Goal: Task Accomplishment & Management: Manage account settings

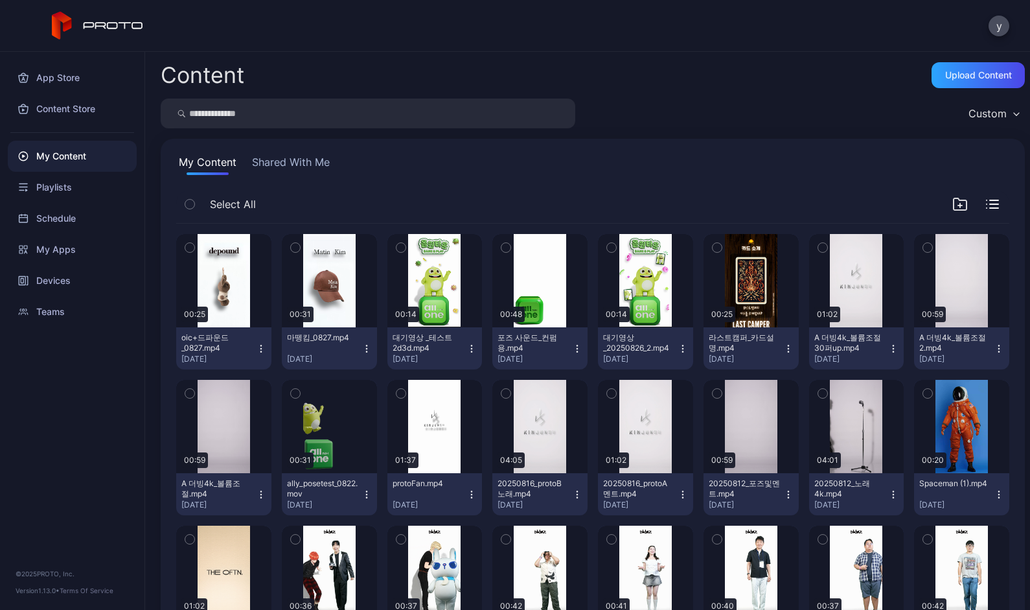
click at [372, 347] on icon "button" at bounding box center [366, 348] width 10 height 10
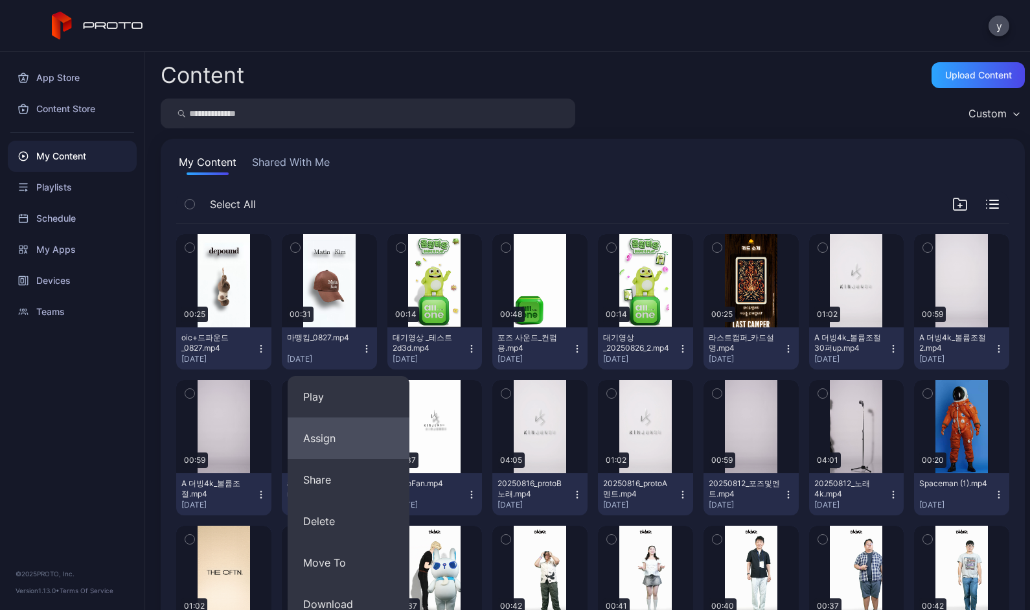
click at [345, 428] on button "Assign" at bounding box center [349, 437] width 122 height 41
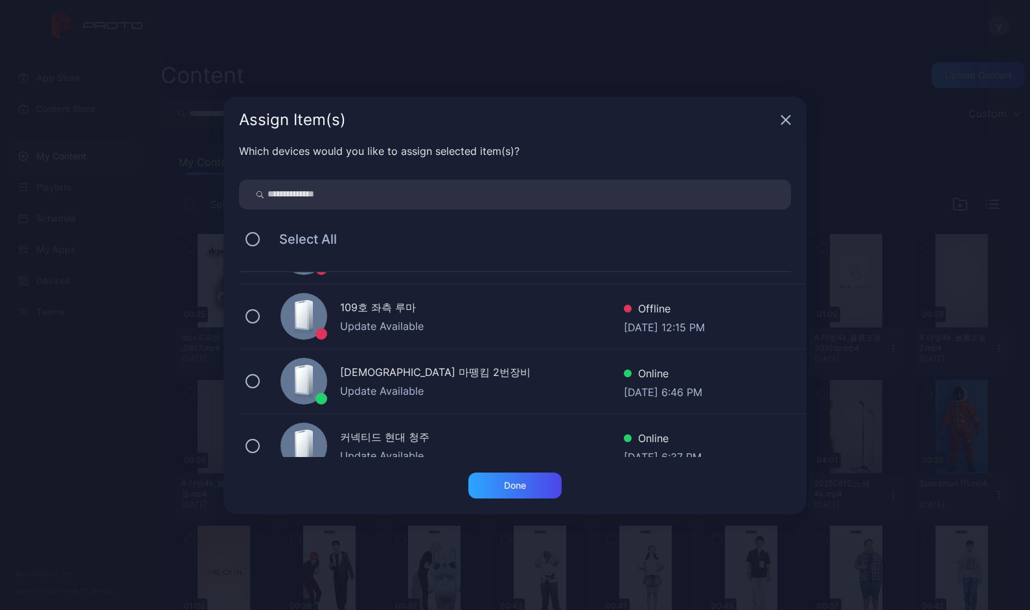
scroll to position [259, 0]
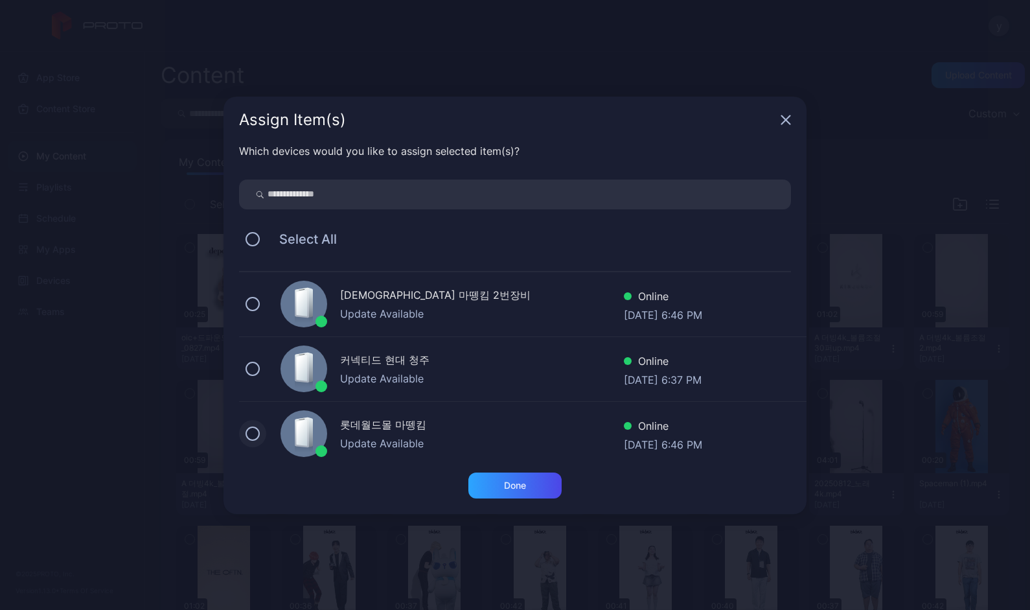
click at [251, 437] on button at bounding box center [252, 433] width 14 height 14
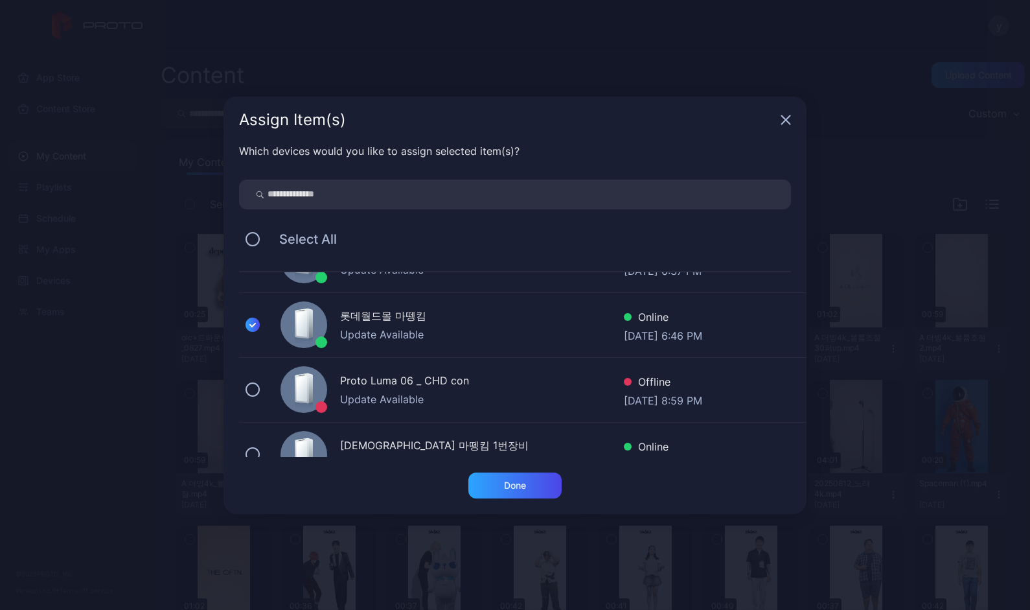
scroll to position [389, 0]
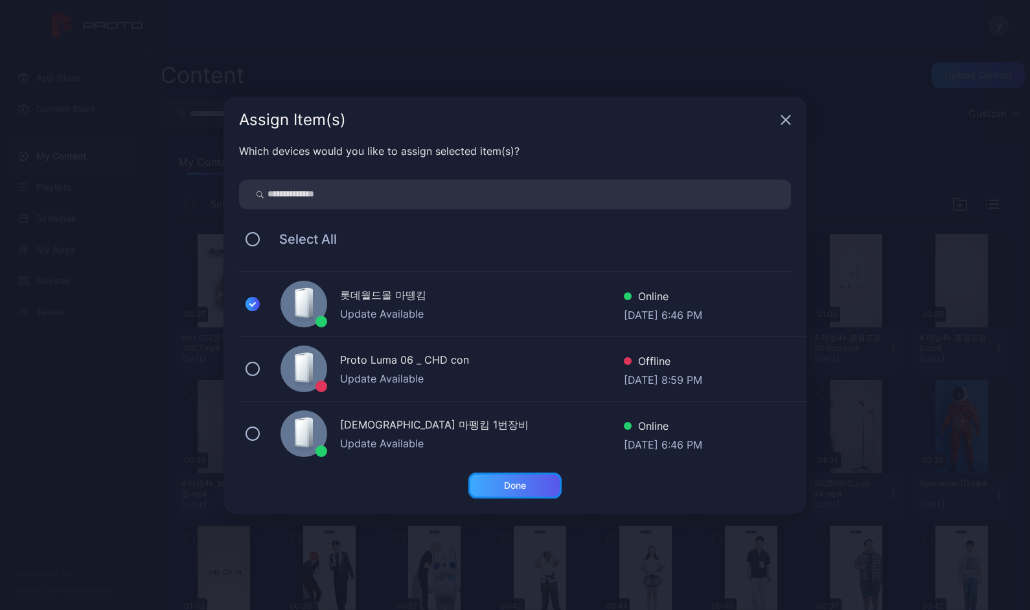
click at [514, 481] on div "Done" at bounding box center [515, 485] width 22 height 10
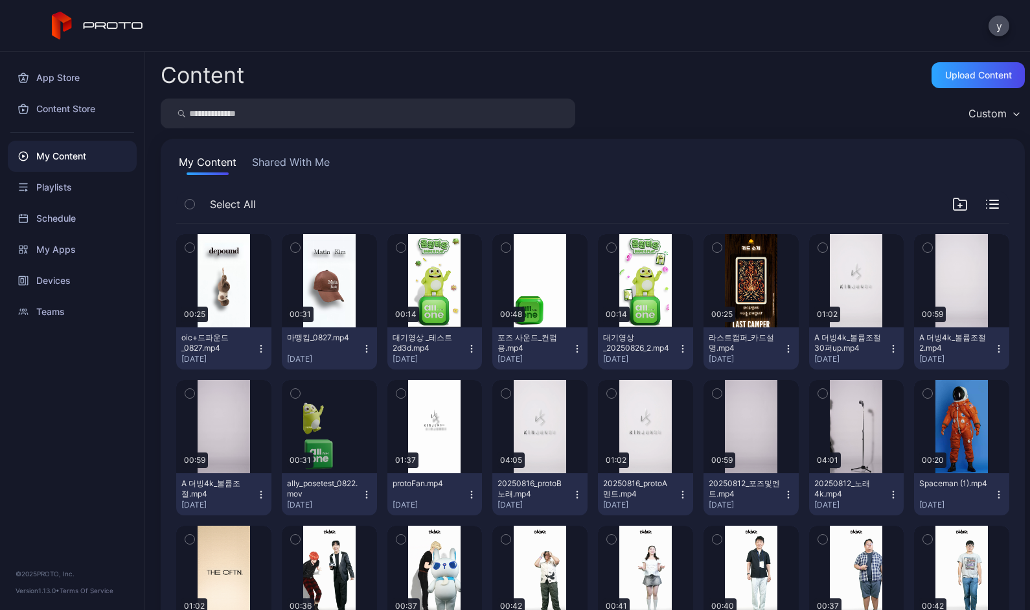
click at [266, 347] on icon "button" at bounding box center [261, 348] width 10 height 10
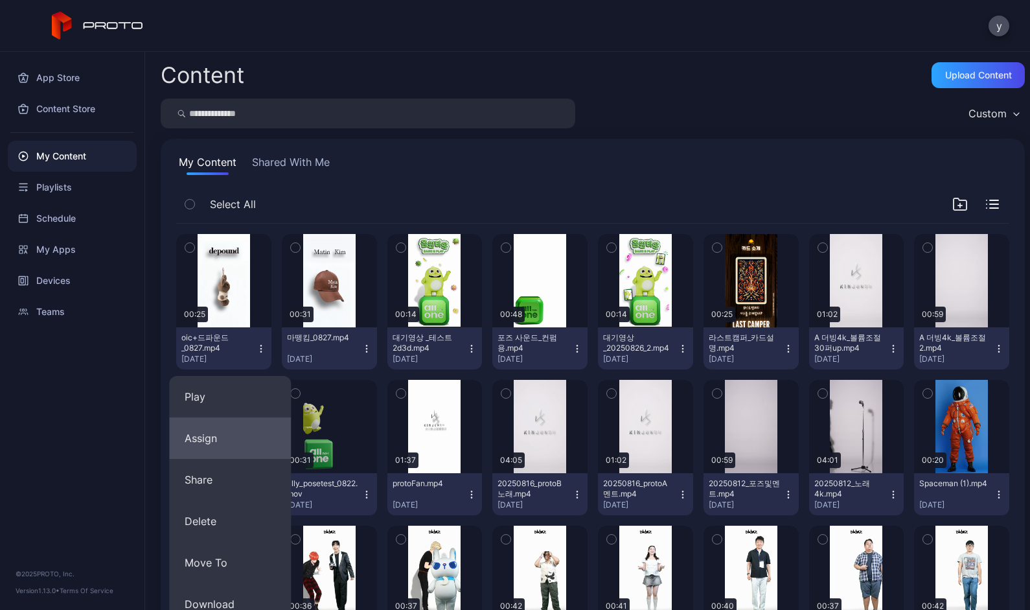
click at [238, 440] on button "Assign" at bounding box center [230, 437] width 122 height 41
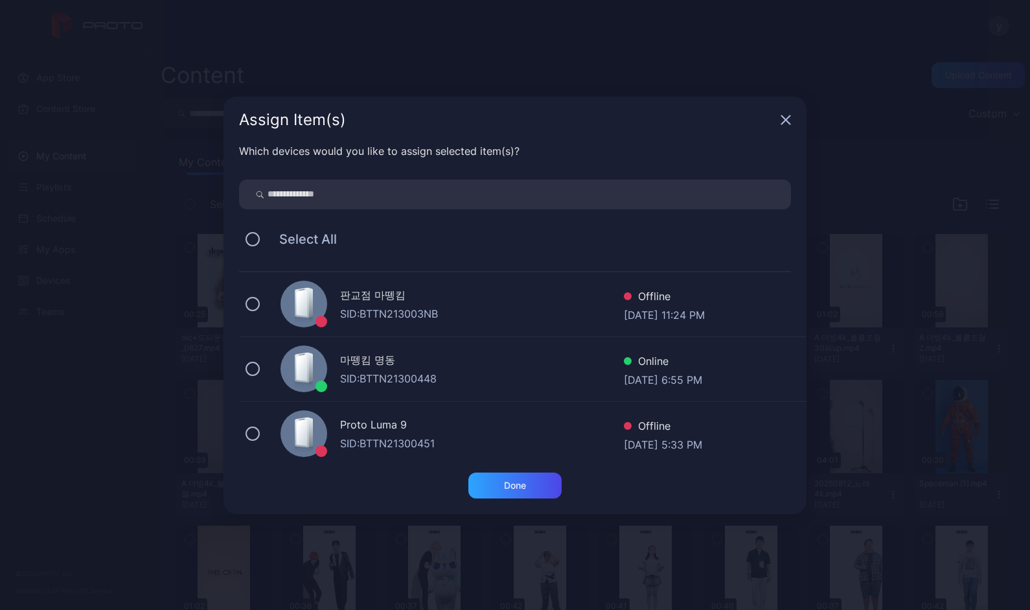
click at [666, 119] on icon "button" at bounding box center [786, 120] width 10 height 10
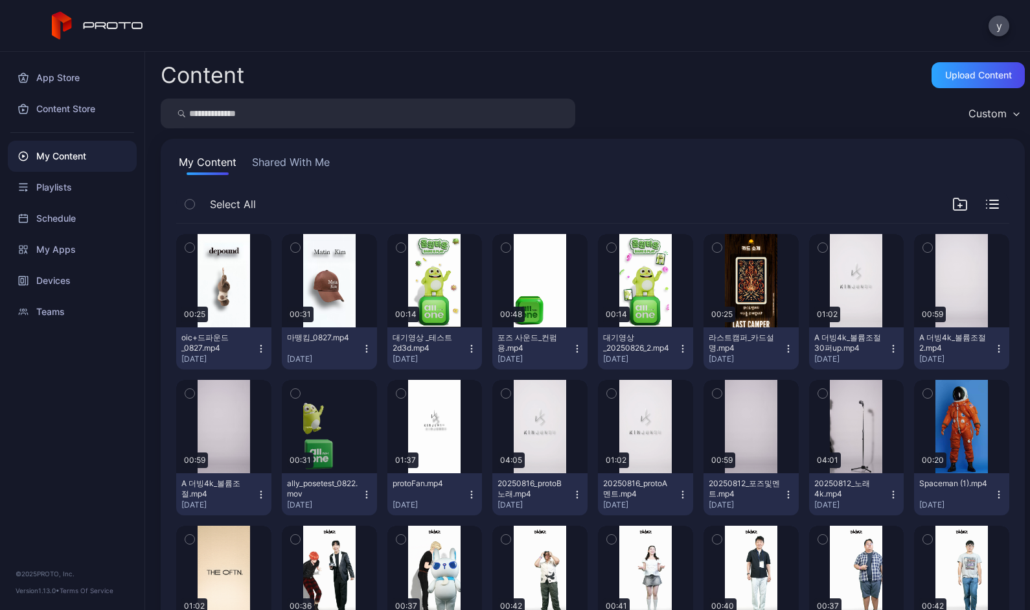
click at [372, 343] on icon "button" at bounding box center [366, 348] width 10 height 10
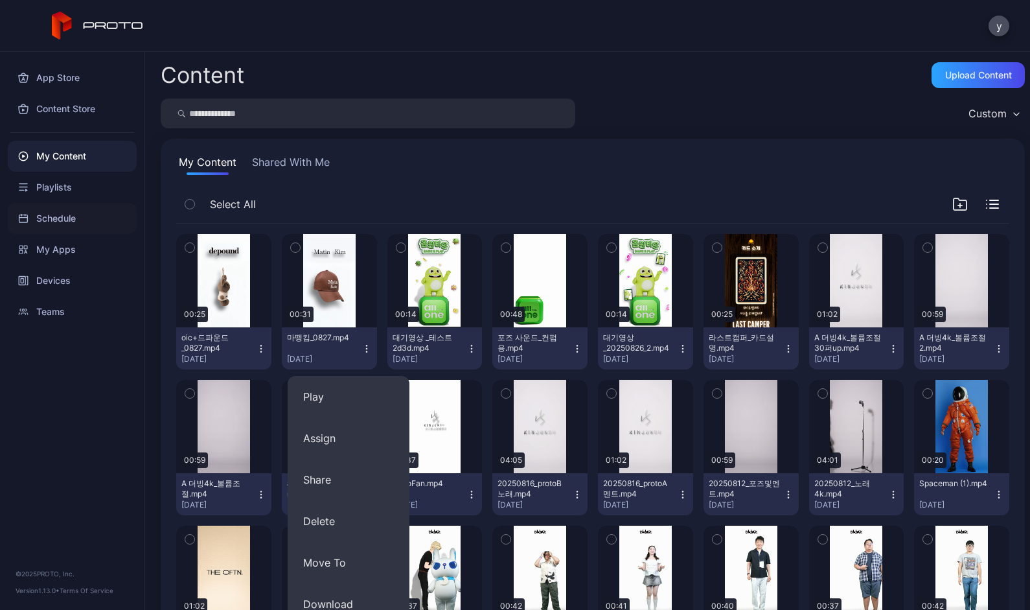
click at [86, 220] on div "Schedule" at bounding box center [72, 218] width 129 height 31
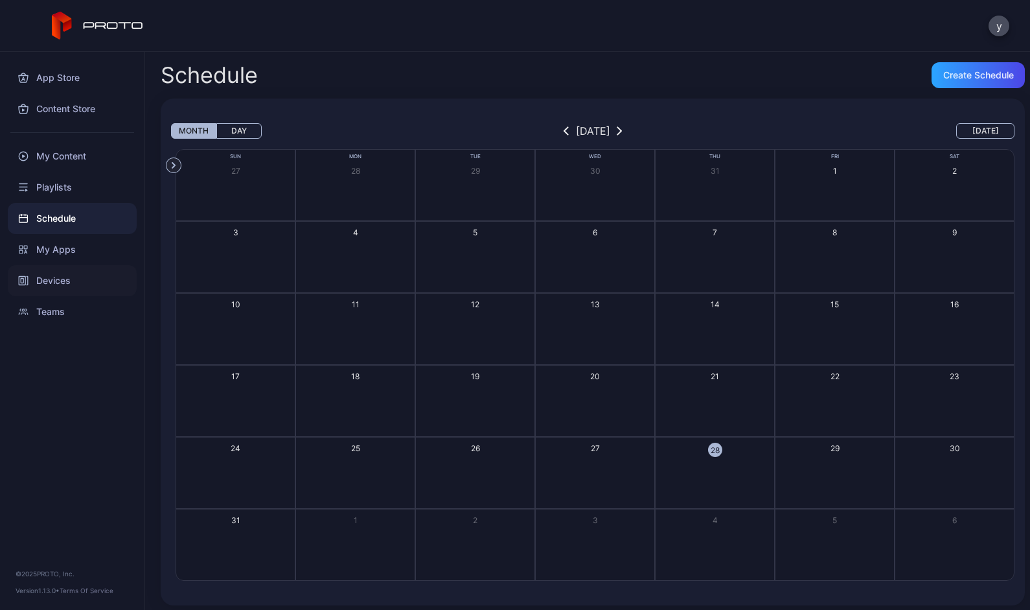
click at [61, 280] on div "Devices" at bounding box center [72, 280] width 129 height 31
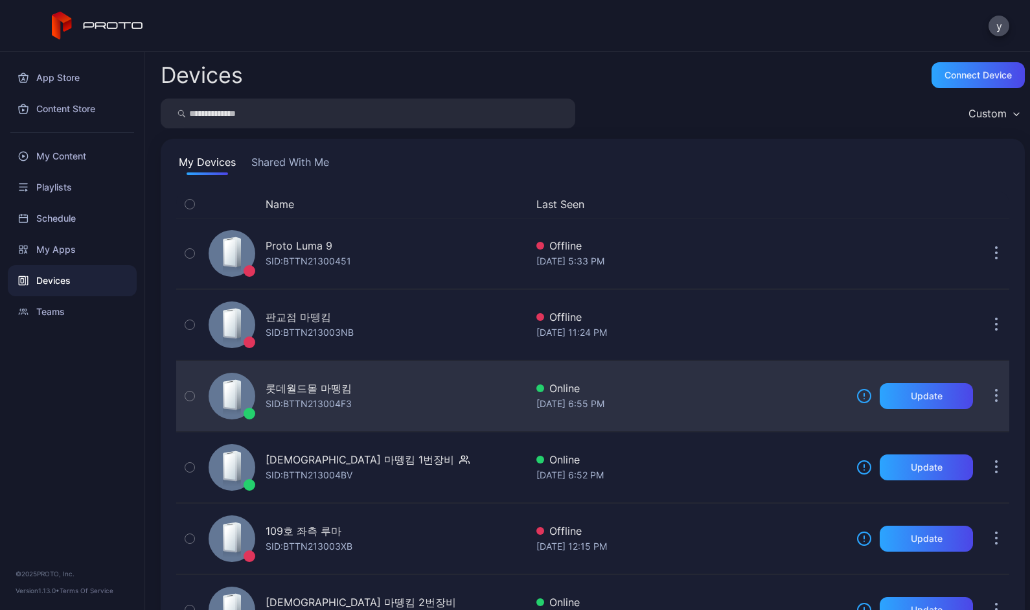
click at [308, 383] on div "롯데월드몰 마뗑킴" at bounding box center [309, 388] width 86 height 16
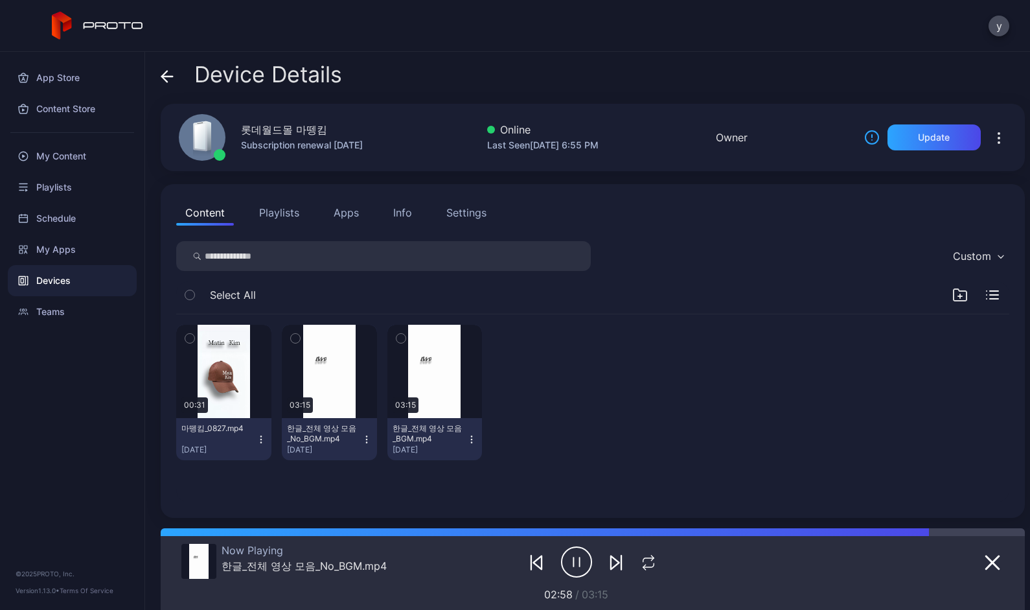
click at [266, 440] on icon "button" at bounding box center [261, 439] width 10 height 10
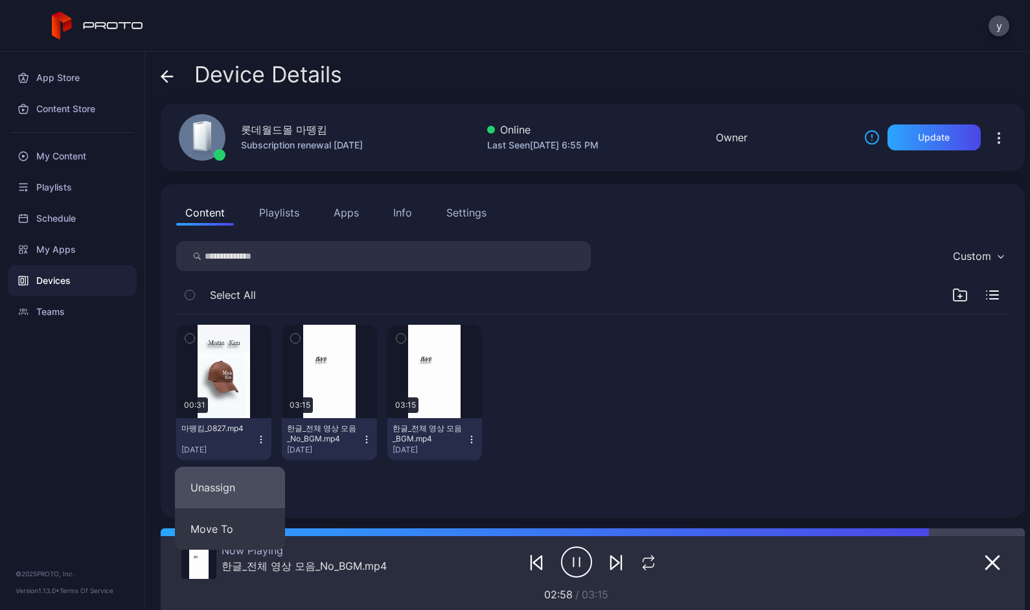
click at [253, 475] on button "Unassign" at bounding box center [230, 486] width 110 height 41
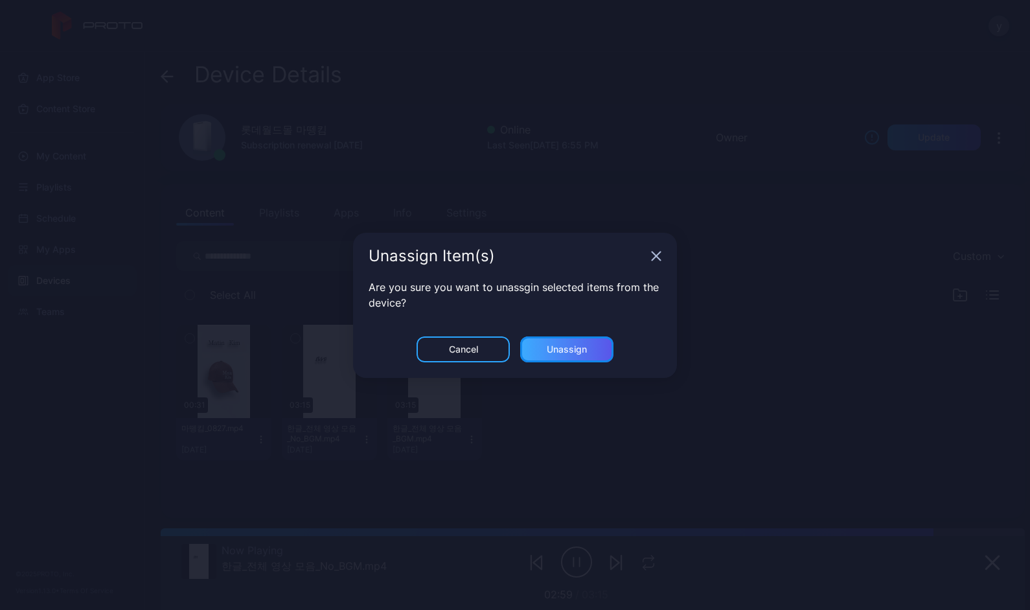
click at [555, 349] on div "Unassign" at bounding box center [567, 349] width 40 height 10
